Goal: Find specific page/section: Find specific page/section

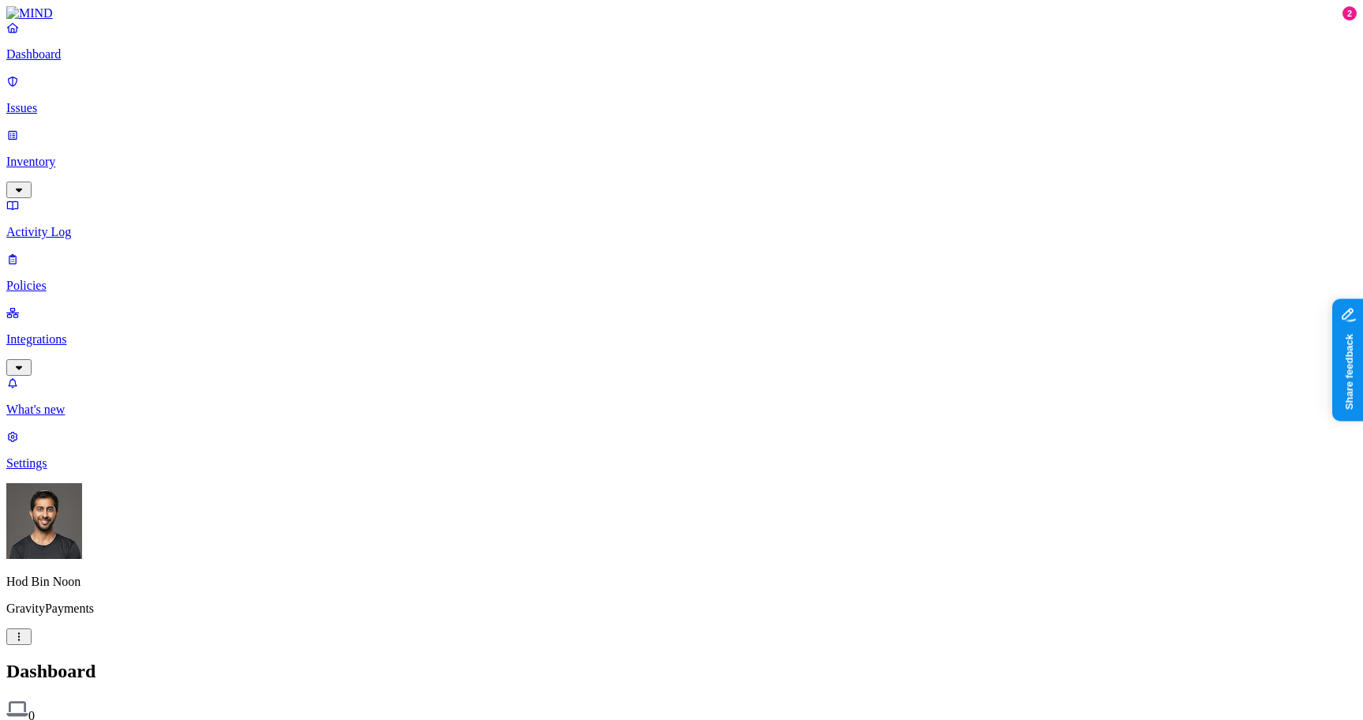
click at [71, 101] on p "Issues" at bounding box center [681, 108] width 1351 height 14
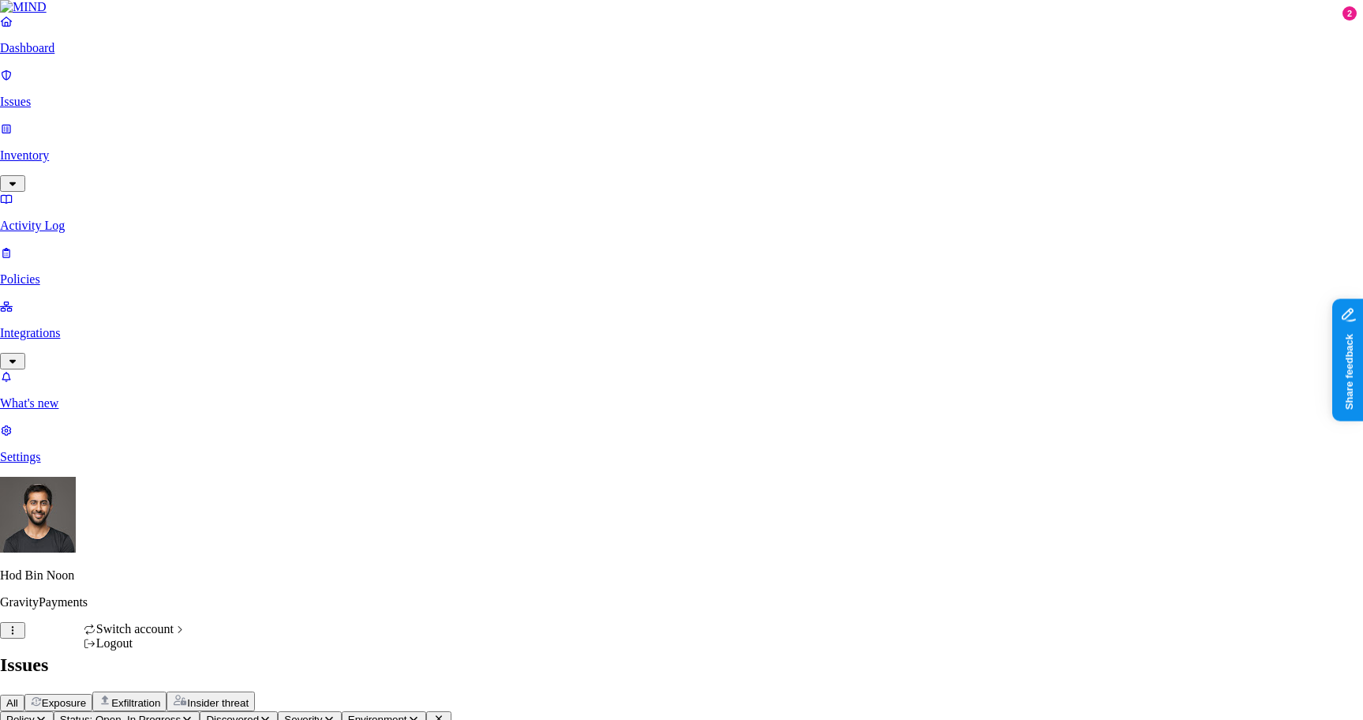
click at [159, 698] on html "Dashboard Issues Inventory Activity Log Policies Integrations What's new 2 Sett…" at bounding box center [681, 503] width 1363 height 1006
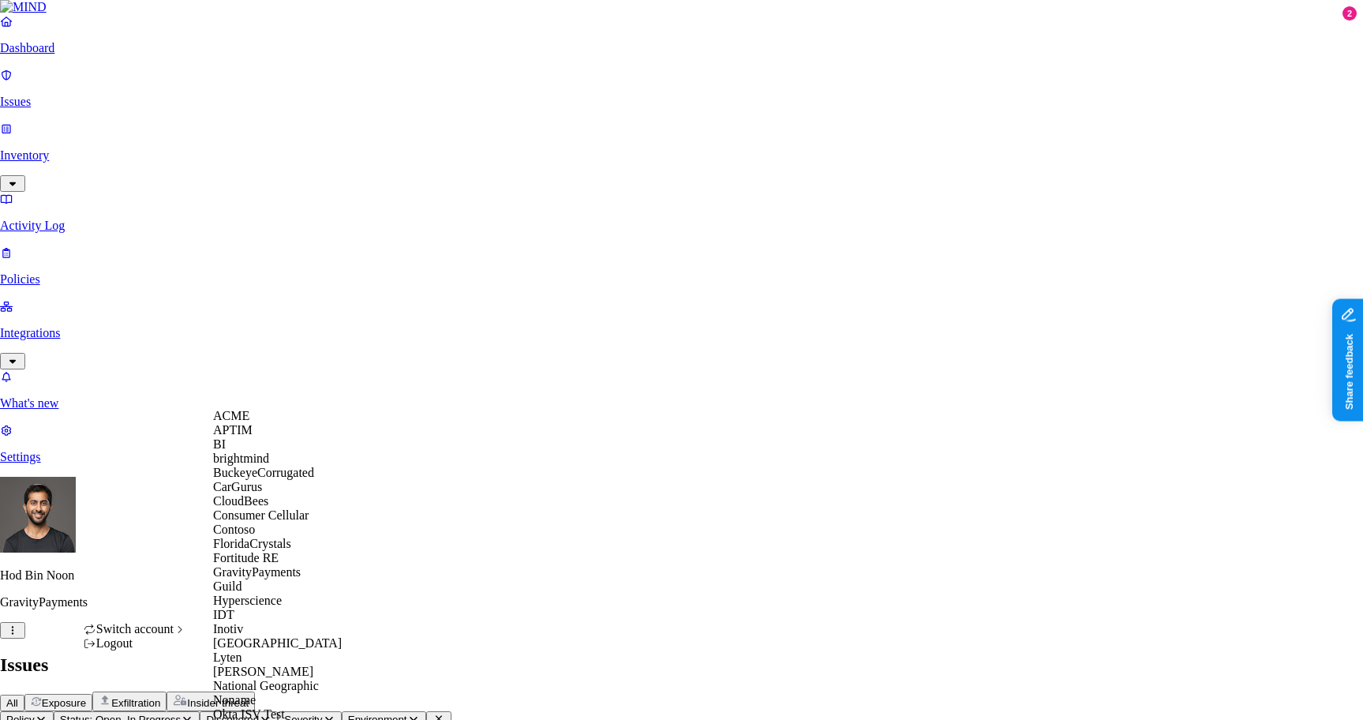
click at [273, 415] on div "ACME" at bounding box center [289, 416] width 153 height 14
